Goal: Check status

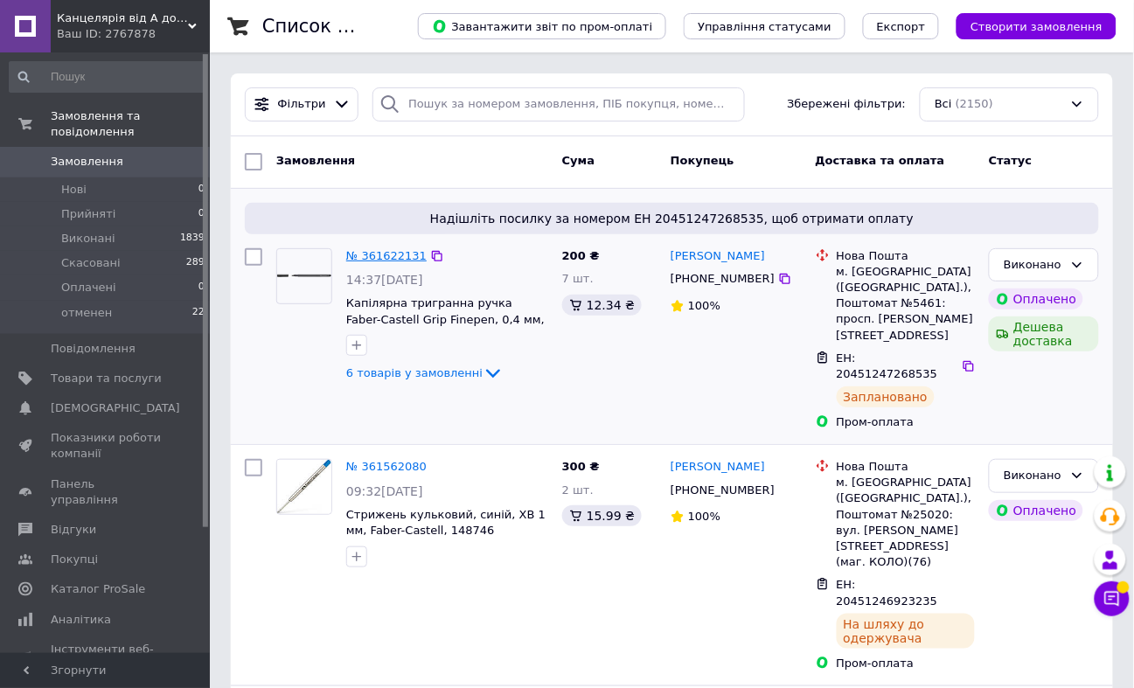
click at [404, 257] on link "№ 361622131" at bounding box center [386, 255] width 80 height 13
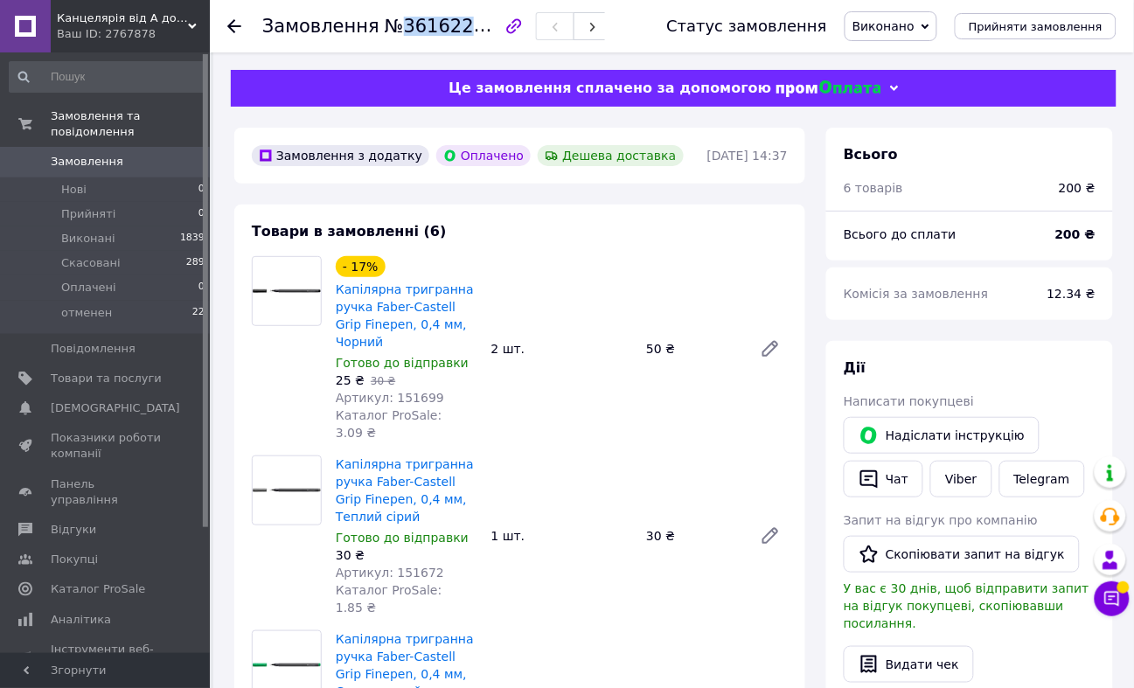
drag, startPoint x: 476, startPoint y: 23, endPoint x: 393, endPoint y: 33, distance: 83.7
click at [393, 33] on span "№361622131" at bounding box center [447, 26] width 124 height 22
copy span "361622131"
drag, startPoint x: 691, startPoint y: 150, endPoint x: 789, endPoint y: 155, distance: 98.9
click at [789, 155] on div "[DATE] 14:37" at bounding box center [748, 155] width 84 height 21
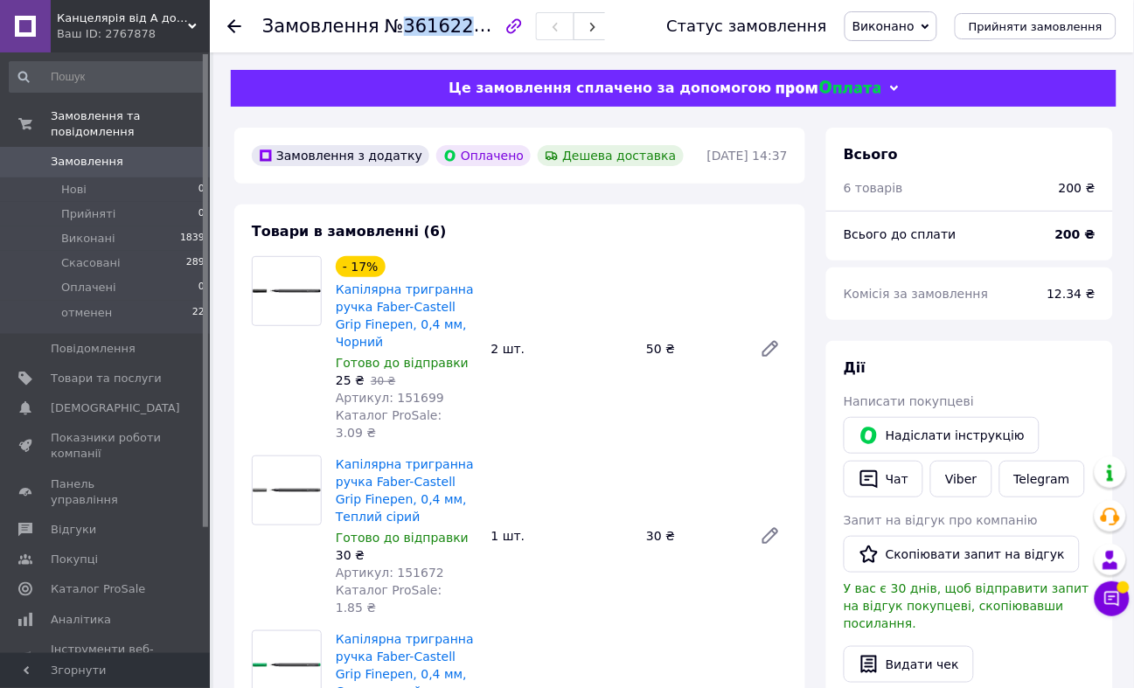
copy time "[DATE] 14:37"
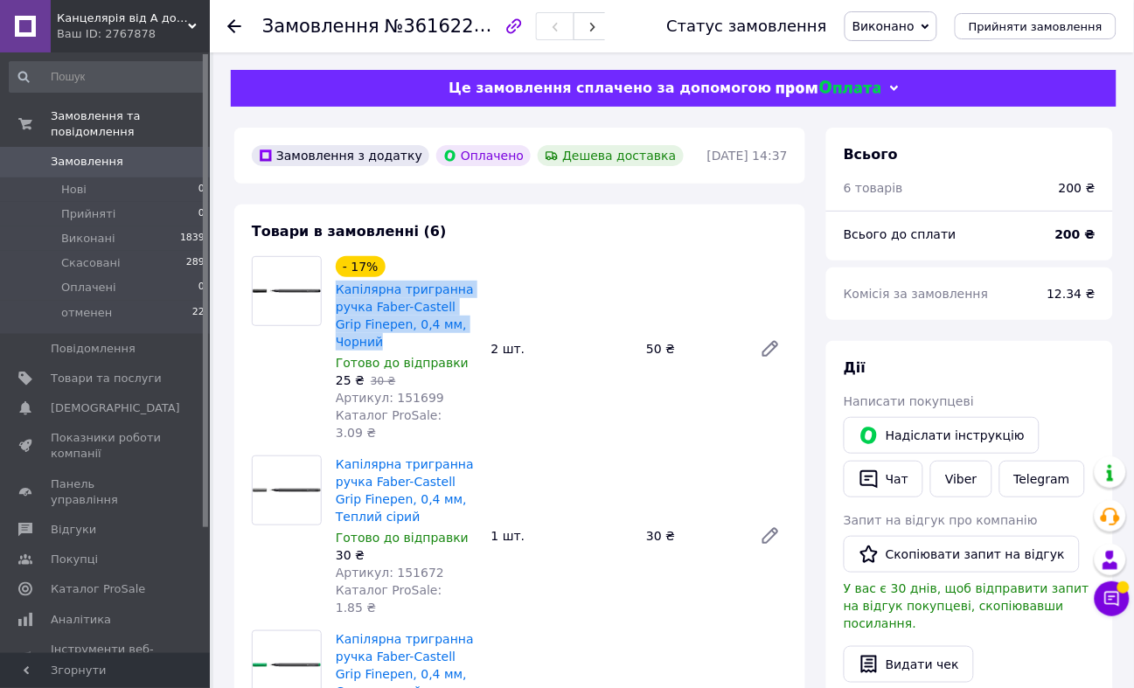
drag, startPoint x: 479, startPoint y: 323, endPoint x: 330, endPoint y: 294, distance: 151.6
click at [330, 294] on div "- 17% Капілярна тригранна ручка Faber-Castell Grip Finepen, 0,4 мм, Чорний Гото…" at bounding box center [407, 349] width 156 height 192
copy link "Капілярна тригранна ручка Faber-Castell Grip Finepen, 0,4 мм, Чорний"
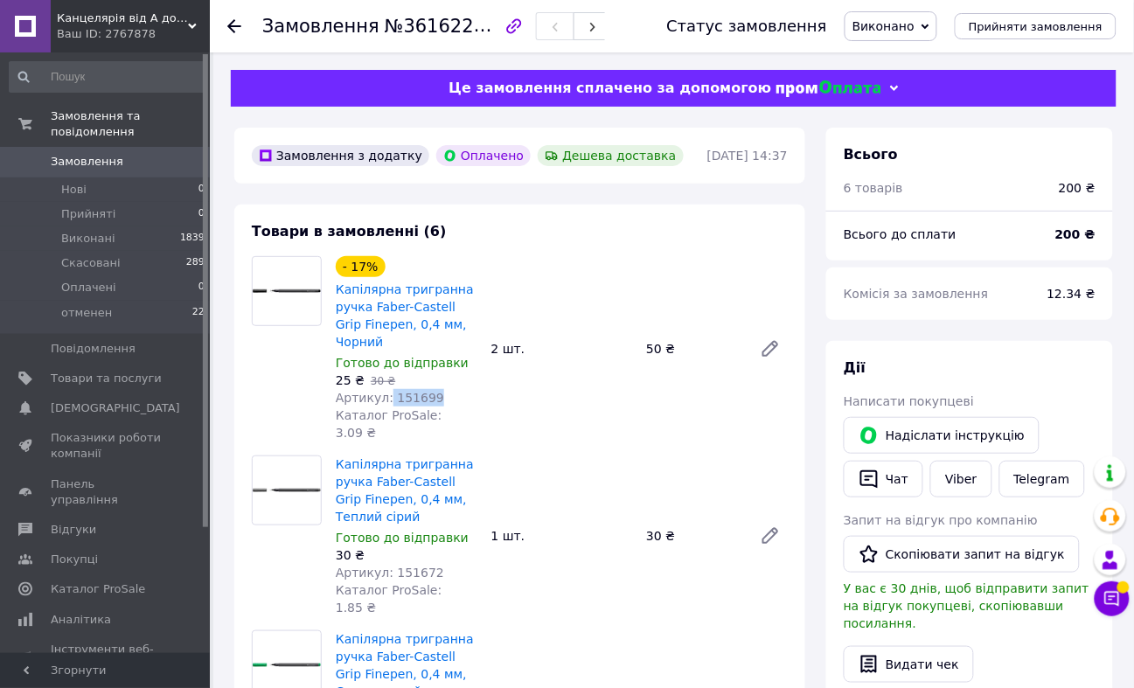
drag, startPoint x: 408, startPoint y: 380, endPoint x: 386, endPoint y: 376, distance: 23.1
click at [386, 389] on div "Артикул: 151699" at bounding box center [407, 397] width 142 height 17
drag, startPoint x: 396, startPoint y: 376, endPoint x: 357, endPoint y: 427, distance: 64.2
click at [357, 457] on link "Капілярна тригранна ручка Faber-Castell Grip Finepen, 0,4 мм, Теплий сірий" at bounding box center [405, 490] width 138 height 66
click at [439, 389] on div "Артикул: 151699" at bounding box center [407, 397] width 142 height 17
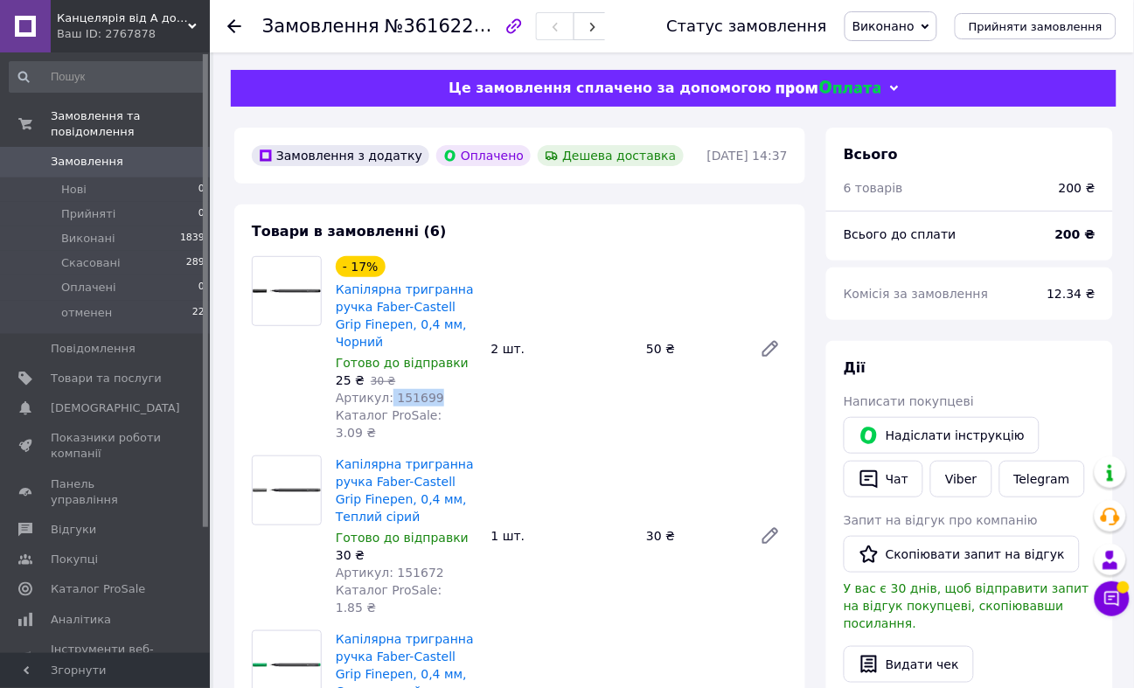
click at [430, 389] on div "Артикул: 151699" at bounding box center [407, 397] width 142 height 17
drag, startPoint x: 437, startPoint y: 373, endPoint x: 389, endPoint y: 373, distance: 48.1
click at [389, 389] on div "Артикул: 151699" at bounding box center [407, 397] width 142 height 17
copy span "151699"
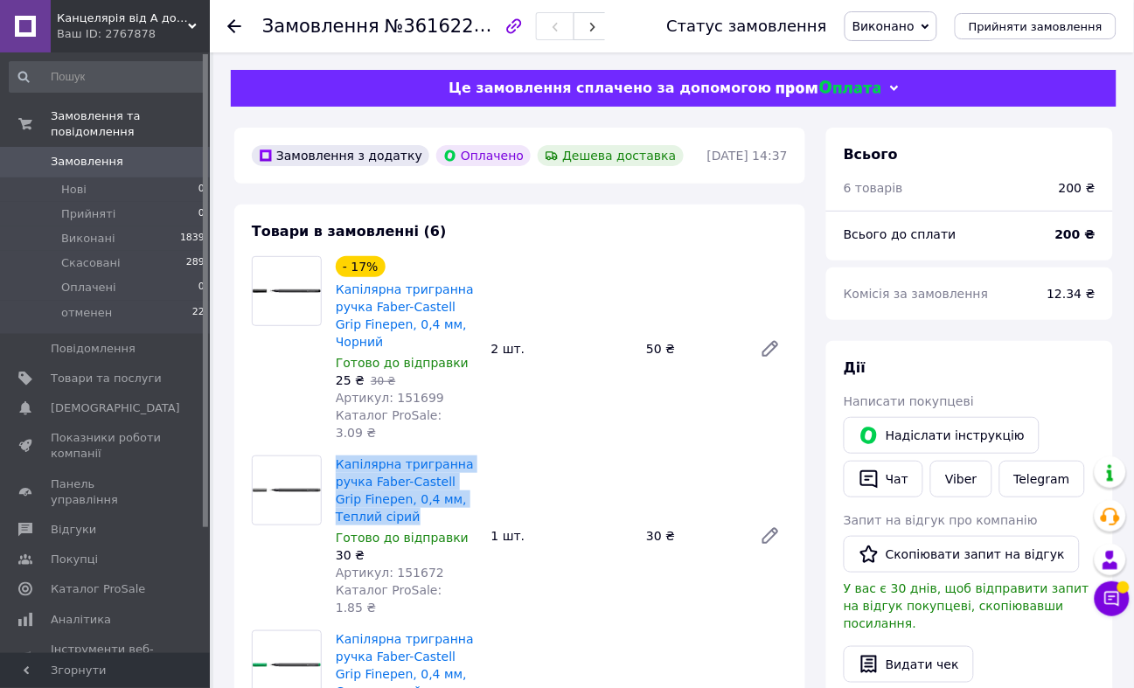
drag, startPoint x: 388, startPoint y: 477, endPoint x: 333, endPoint y: 433, distance: 70.9
click at [333, 452] on div "Капілярна тригранна ручка Faber-Castell Grip Finepen, 0,4 мм, Теплий сірий Гото…" at bounding box center [407, 536] width 156 height 168
copy link "Капілярна тригранна ручка Faber-Castell Grip Finepen, 0,4 мм, Теплий сірий"
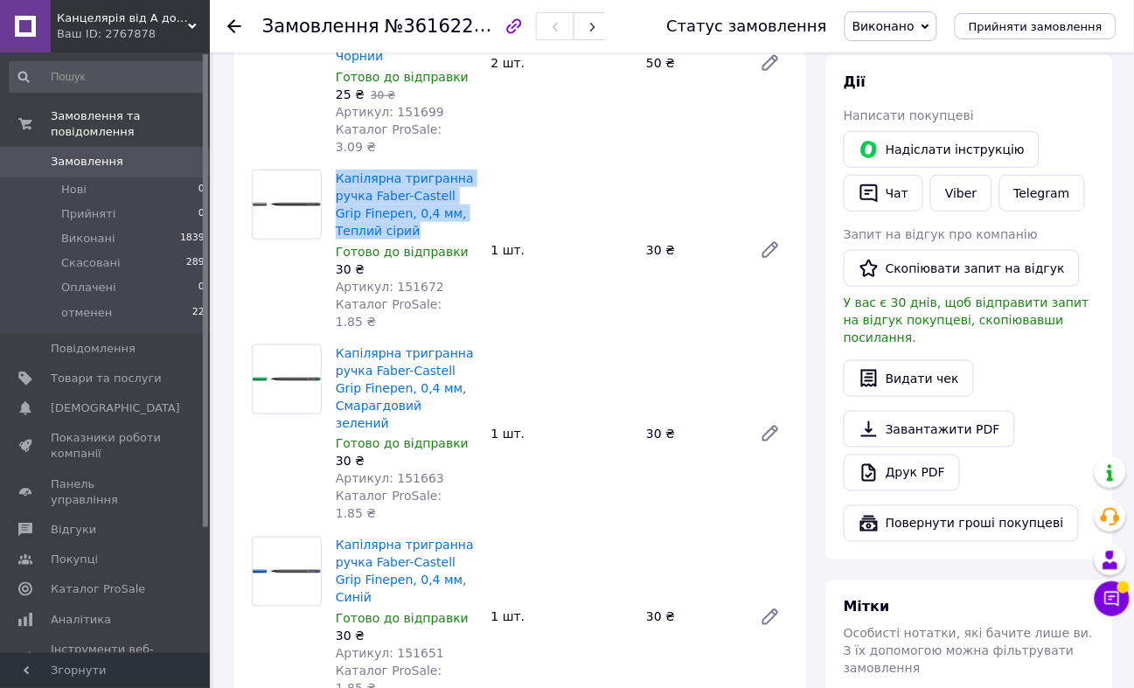
scroll to position [291, 0]
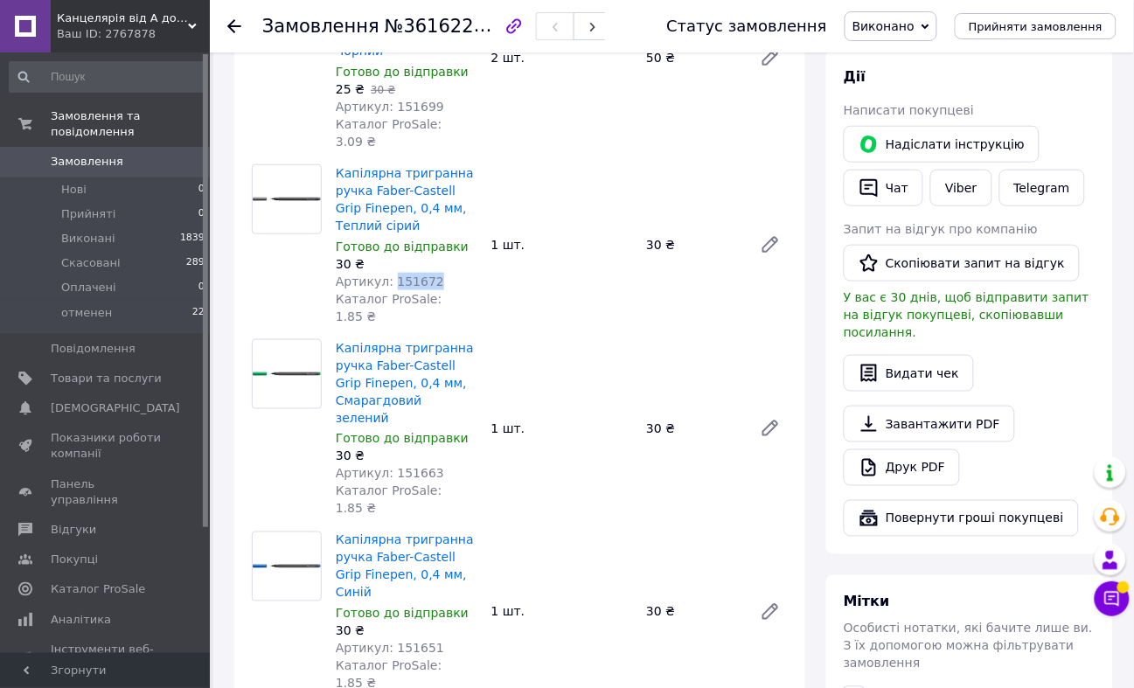
drag, startPoint x: 441, startPoint y: 248, endPoint x: 389, endPoint y: 248, distance: 51.6
click at [389, 273] on div "Артикул: 151672" at bounding box center [407, 281] width 142 height 17
copy span "151672"
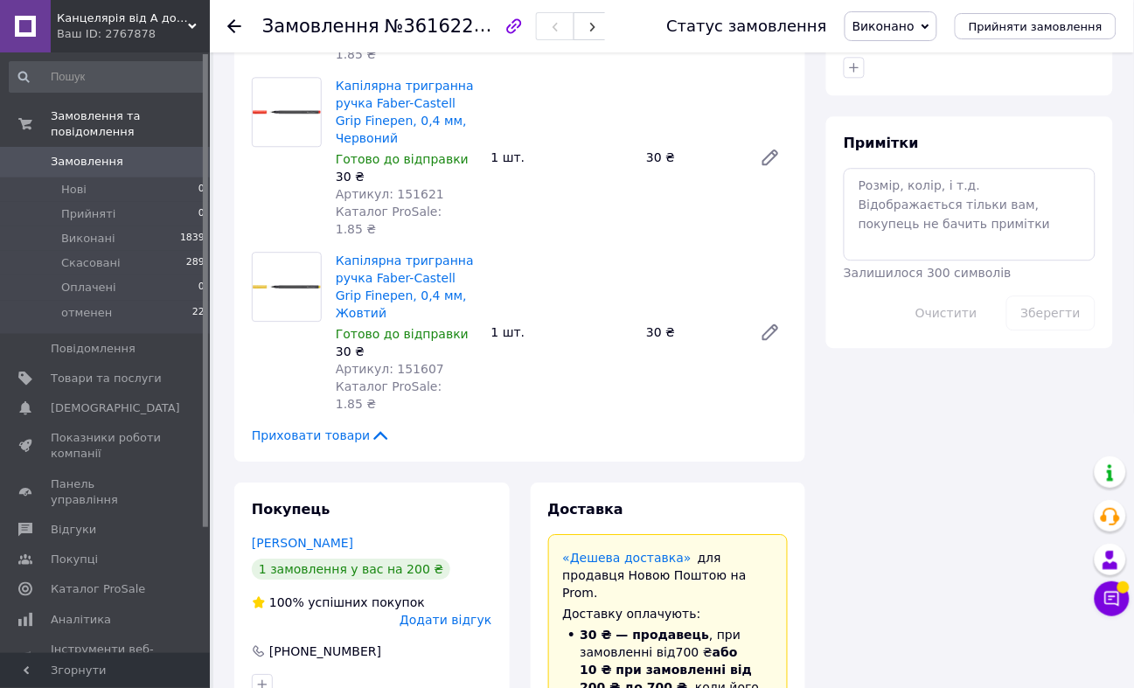
scroll to position [1165, 0]
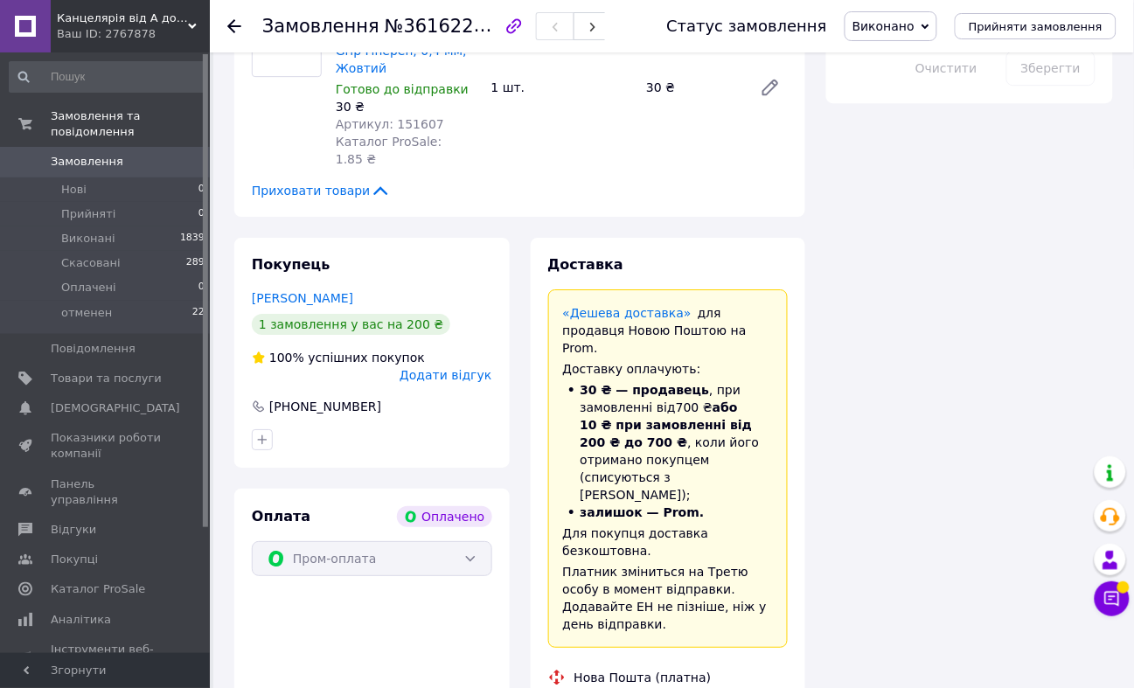
drag, startPoint x: 780, startPoint y: 535, endPoint x: 654, endPoint y: 539, distance: 126.0
copy div "[PERSON_NAME]"
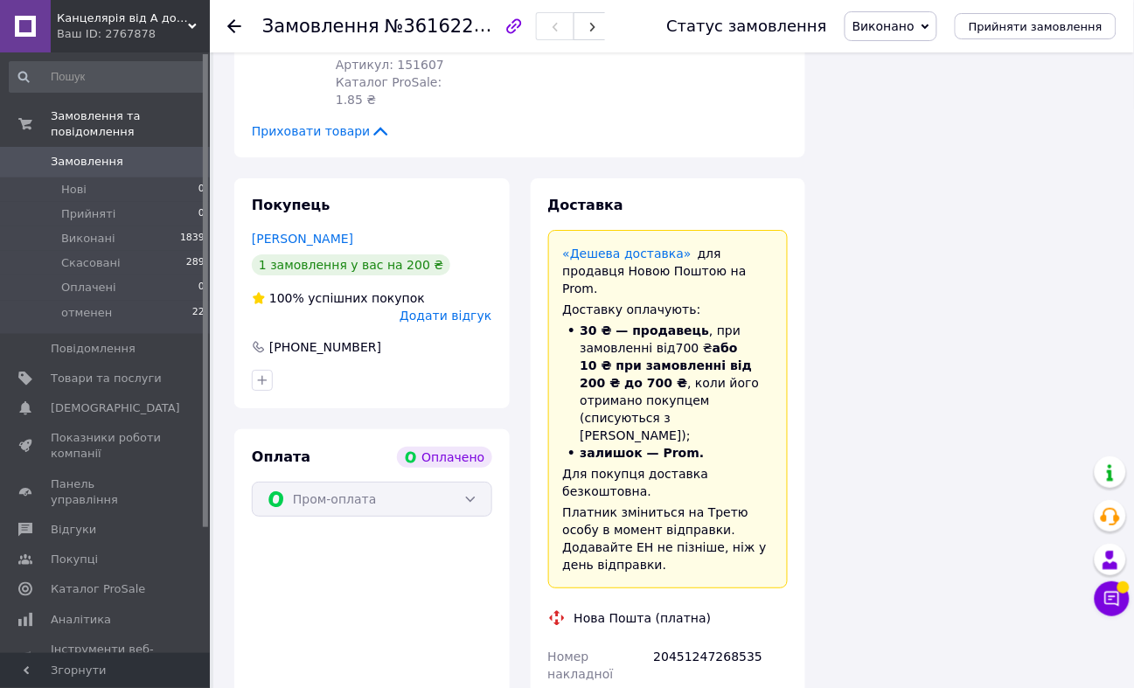
scroll to position [1457, 0]
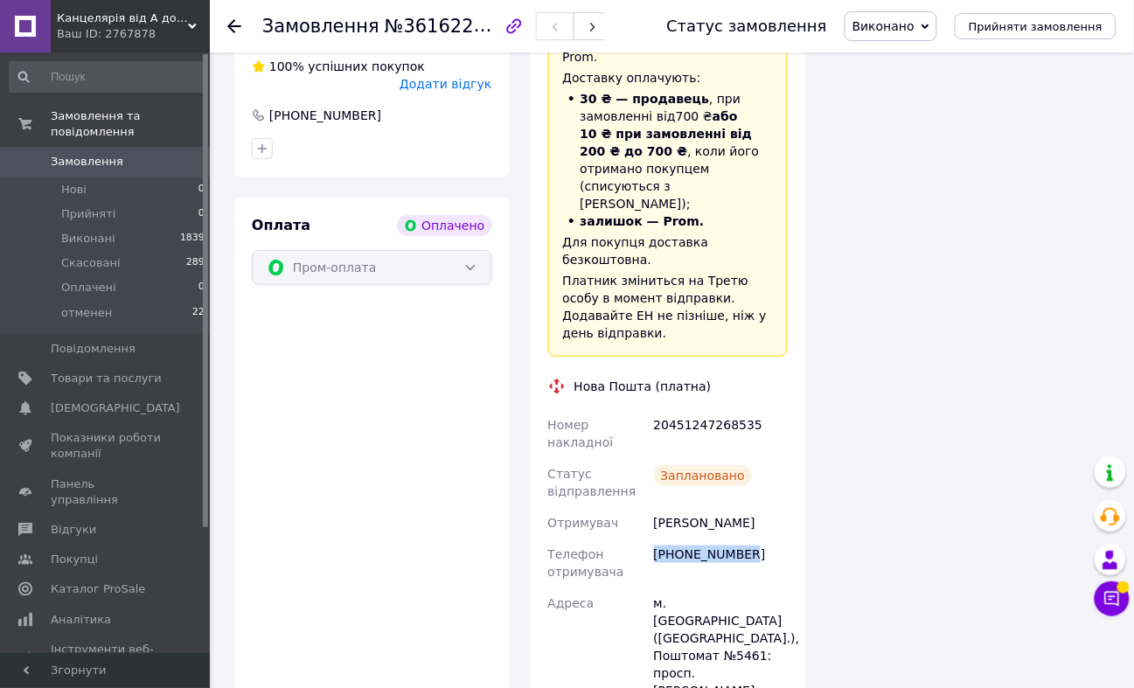
drag, startPoint x: 761, startPoint y: 282, endPoint x: 657, endPoint y: 282, distance: 104.0
click at [657, 539] on div "[PHONE_NUMBER]" at bounding box center [720, 563] width 141 height 49
copy div "[PHONE_NUMBER]"
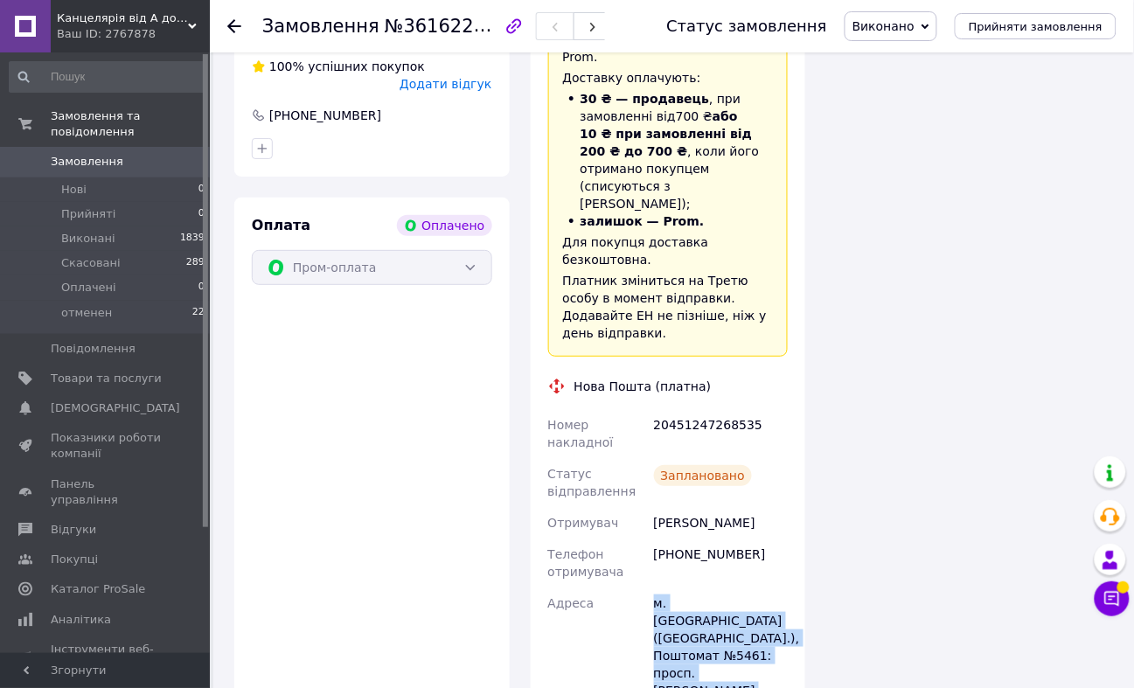
drag, startPoint x: 650, startPoint y: 322, endPoint x: 761, endPoint y: 399, distance: 134.4
click at [748, 588] on div "м. [GEOGRAPHIC_DATA] ([GEOGRAPHIC_DATA].), Поштомат №5461: просп. [PERSON_NAME]…" at bounding box center [720, 656] width 141 height 136
copy div "м. [GEOGRAPHIC_DATA] ([GEOGRAPHIC_DATA].), Поштомат №5461: просп. [PERSON_NAME]…"
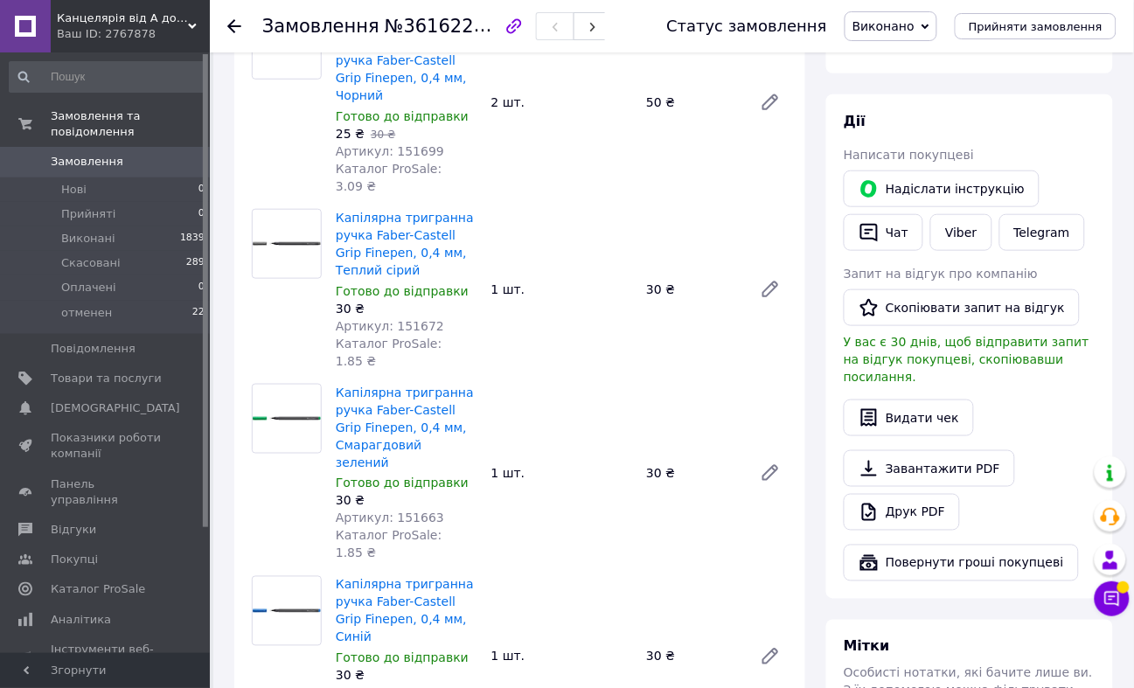
scroll to position [291, 0]
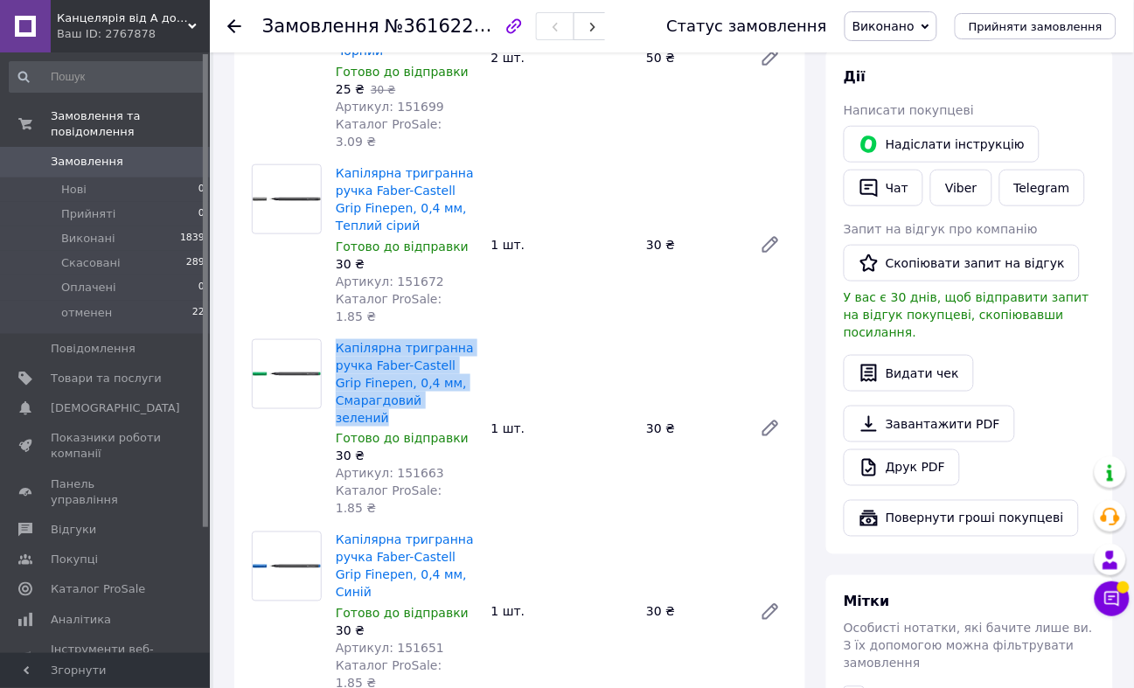
drag, startPoint x: 469, startPoint y: 342, endPoint x: 333, endPoint y: 295, distance: 143.5
click at [333, 336] on div "Капілярна тригранна ручка Faber-Castell Grip Finepen, 0,4 мм, Смарагдовий зелен…" at bounding box center [407, 428] width 156 height 185
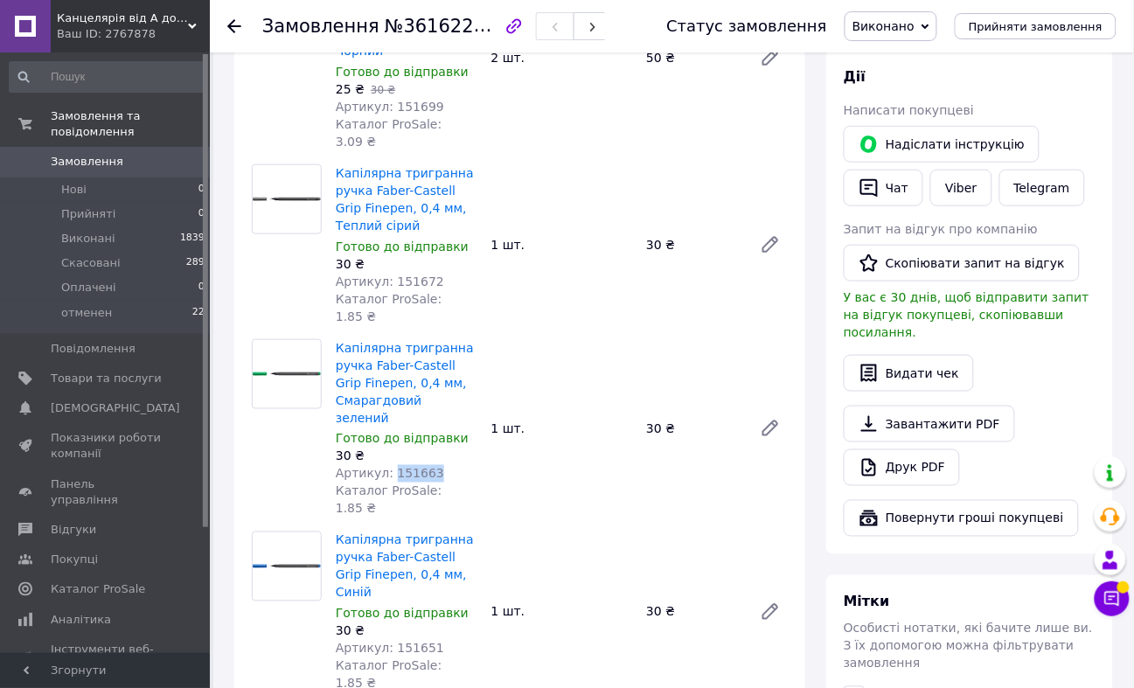
drag, startPoint x: 429, startPoint y: 407, endPoint x: 387, endPoint y: 403, distance: 42.1
click at [387, 465] on div "Артикул: 151663" at bounding box center [407, 473] width 142 height 17
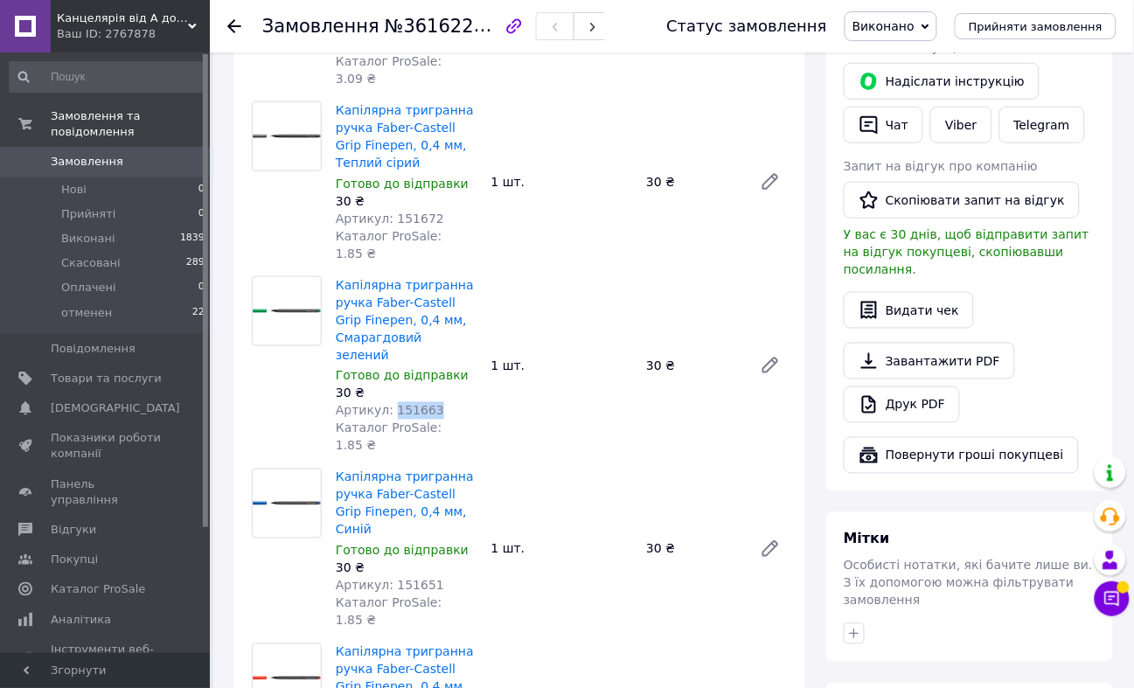
scroll to position [388, 0]
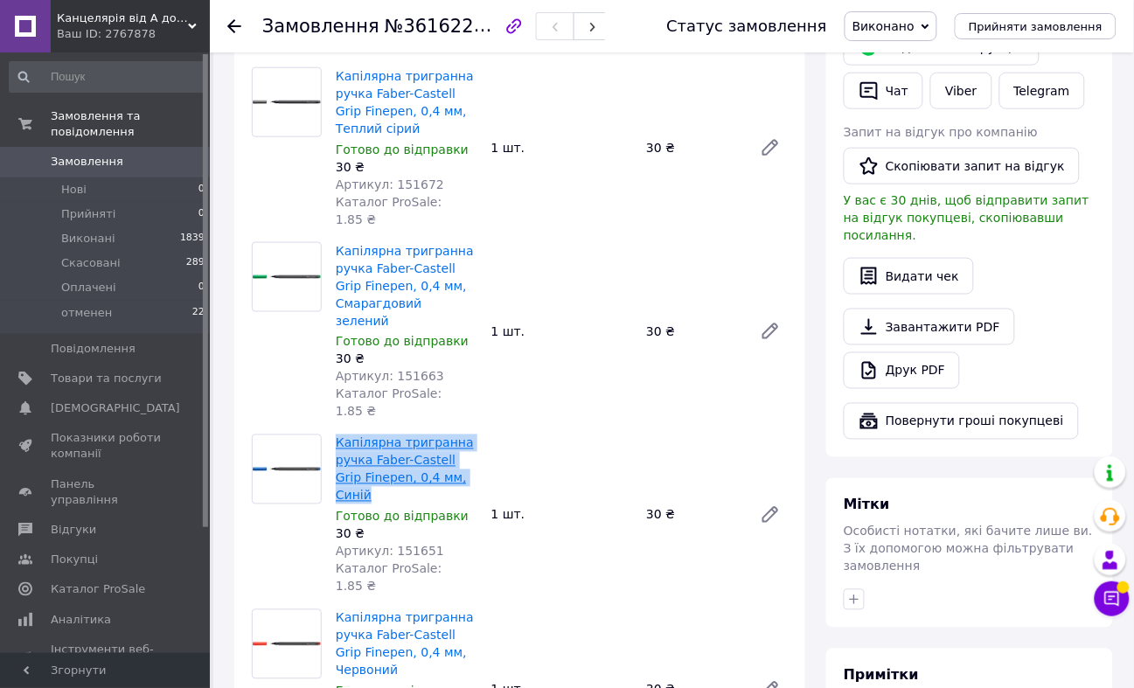
drag, startPoint x: 466, startPoint y: 393, endPoint x: 336, endPoint y: 359, distance: 134.7
click at [336, 435] on span "Капілярна тригранна ручка Faber-Castell Grip Finepen, 0,4 мм, Синій" at bounding box center [407, 470] width 142 height 70
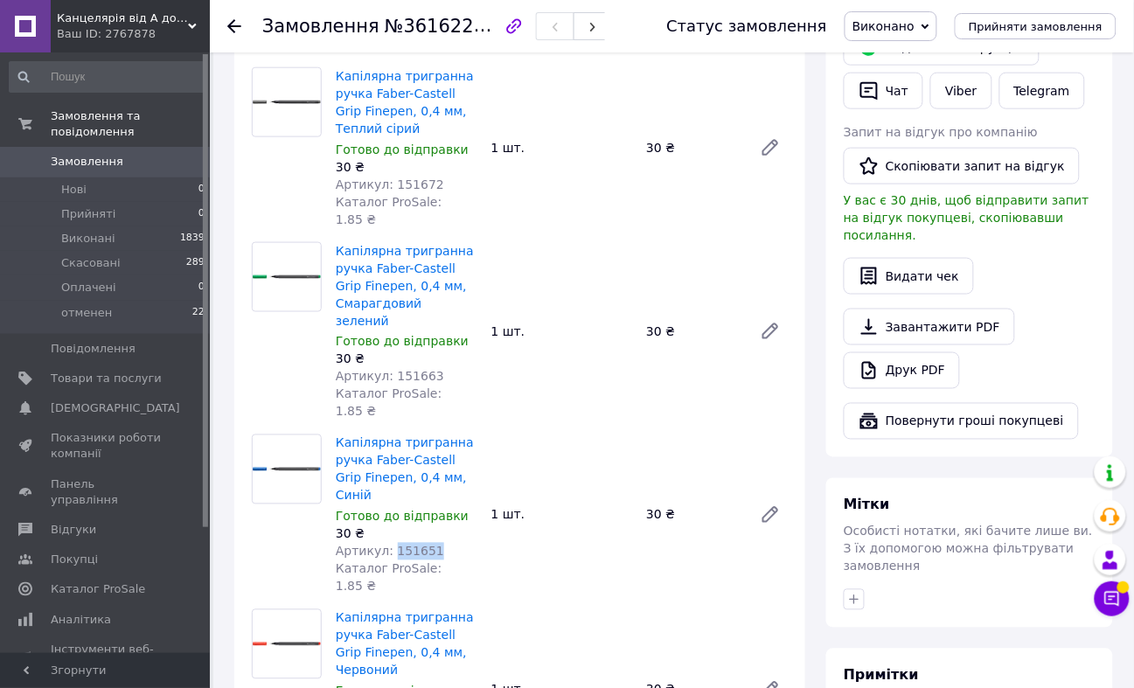
drag, startPoint x: 435, startPoint y: 449, endPoint x: 388, endPoint y: 452, distance: 46.4
click at [388, 543] on div "Артикул: 151651" at bounding box center [407, 551] width 142 height 17
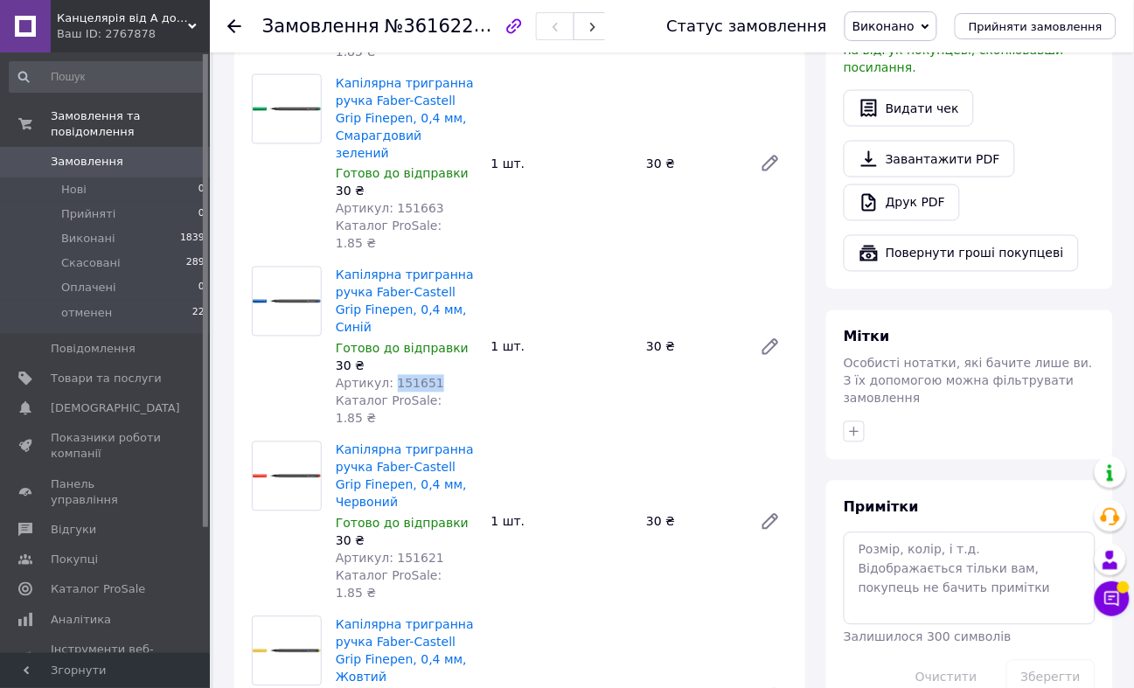
scroll to position [582, 0]
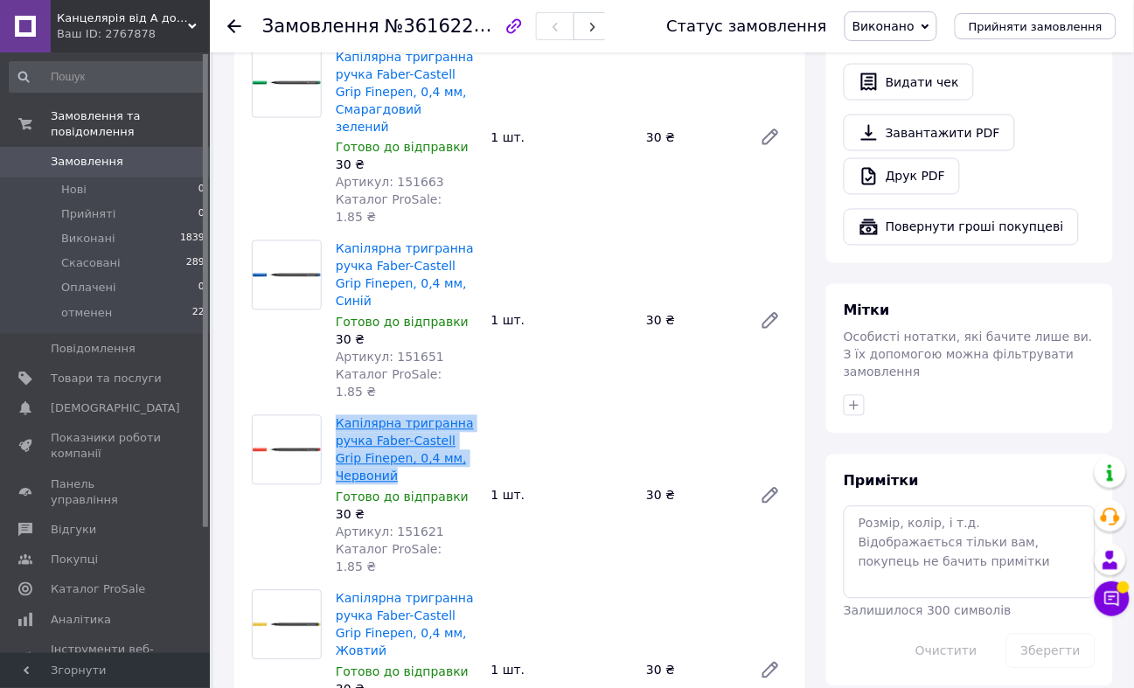
drag, startPoint x: 409, startPoint y: 352, endPoint x: 337, endPoint y: 304, distance: 86.3
click at [337, 415] on span "Капілярна тригранна ручка Faber-Castell Grip Finepen, 0,4 мм, Червоний" at bounding box center [407, 450] width 142 height 70
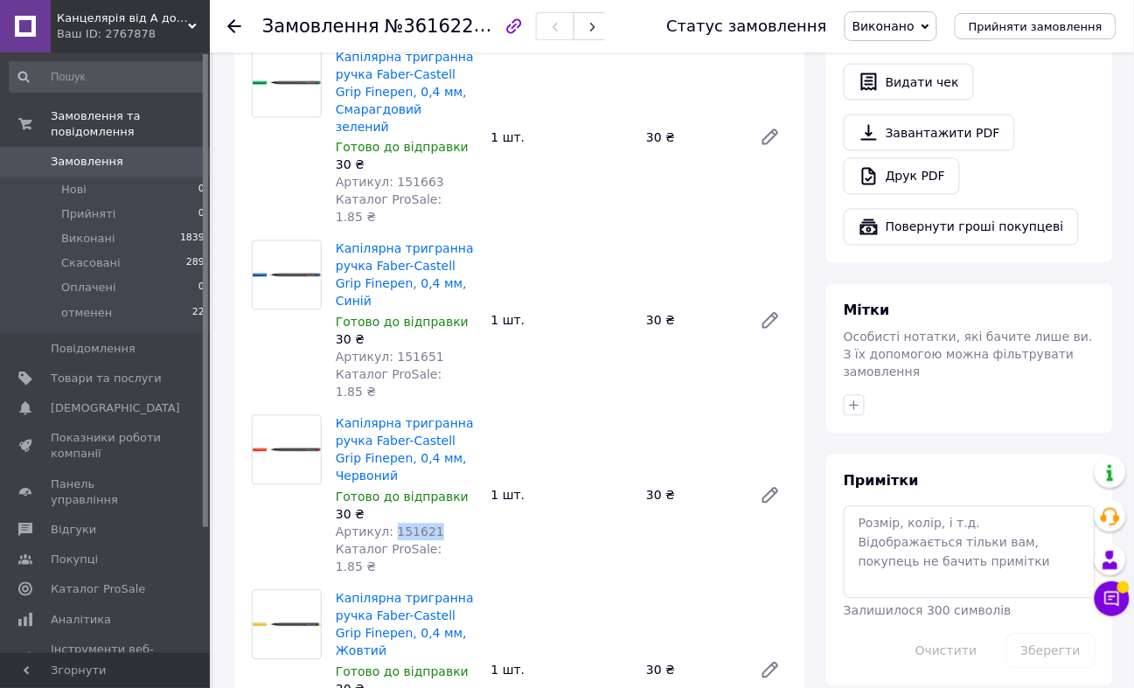
drag, startPoint x: 432, startPoint y: 406, endPoint x: 387, endPoint y: 407, distance: 44.6
click at [387, 524] on div "Артикул: 151621" at bounding box center [407, 532] width 142 height 17
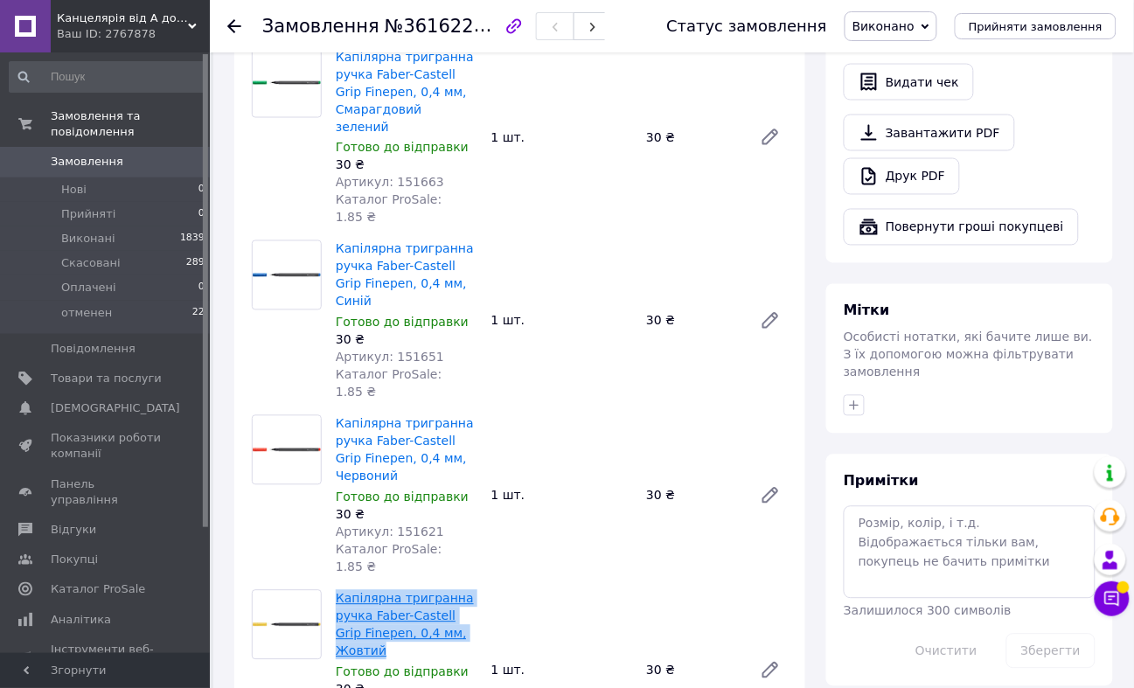
drag, startPoint x: 479, startPoint y: 493, endPoint x: 337, endPoint y: 459, distance: 145.7
click at [337, 587] on div "Капілярна тригранна ручка Faber-Castell Grip Finepen, 0,4 мм, Жовтий Готово до …" at bounding box center [407, 671] width 156 height 168
drag, startPoint x: 437, startPoint y: 549, endPoint x: 389, endPoint y: 543, distance: 48.5
